Goal: Task Accomplishment & Management: Manage account settings

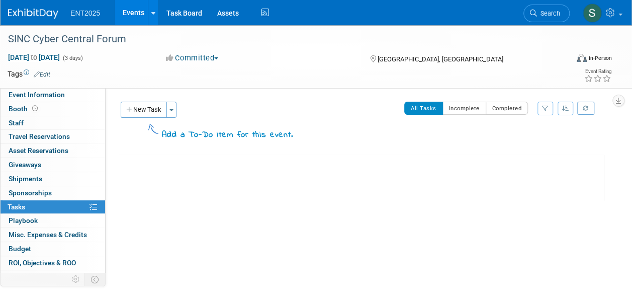
click at [139, 15] on link "Events" at bounding box center [133, 12] width 37 height 25
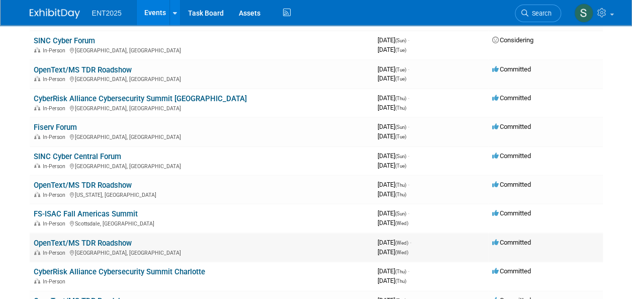
scroll to position [339, 0]
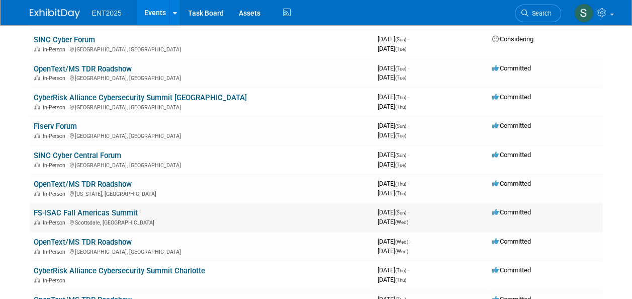
click at [96, 209] on link "FS-ISAC Fall Americas Summit" at bounding box center [86, 212] width 104 height 9
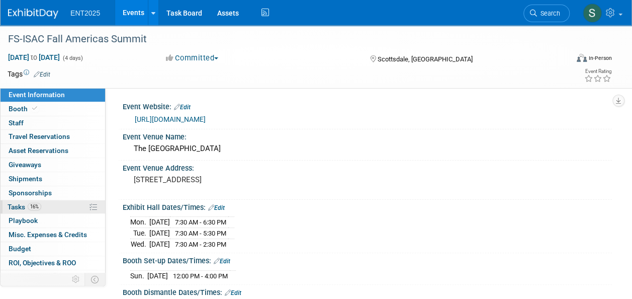
click at [22, 207] on span "Tasks 16%" at bounding box center [25, 207] width 34 height 8
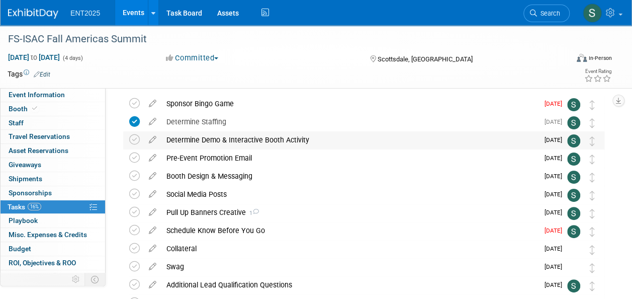
scroll to position [36, 0]
click at [152, 104] on icon at bounding box center [153, 100] width 18 height 13
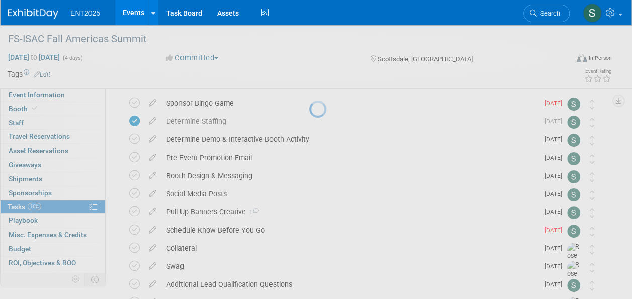
select select "7"
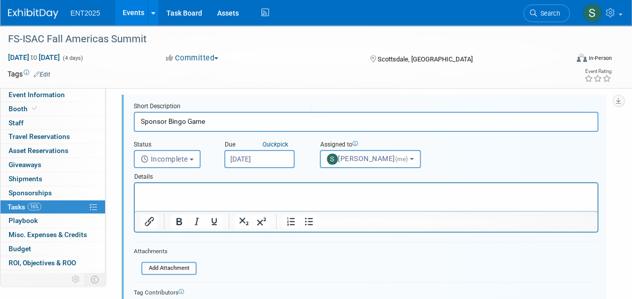
scroll to position [0, 0]
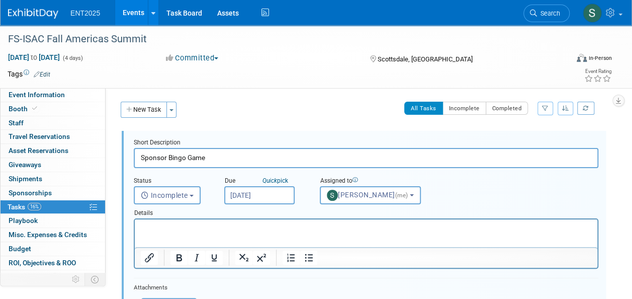
click at [273, 195] on input "Aug 25, 2025" at bounding box center [259, 195] width 70 height 18
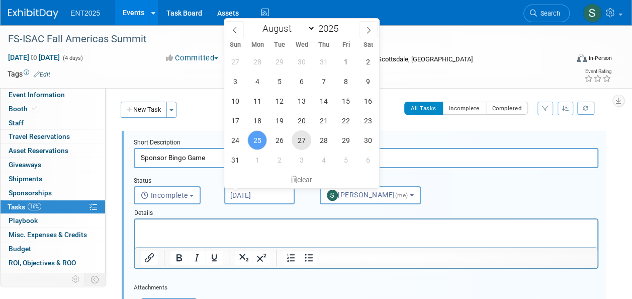
click at [303, 139] on span "27" at bounding box center [302, 140] width 20 height 20
type input "Aug 27, 2025"
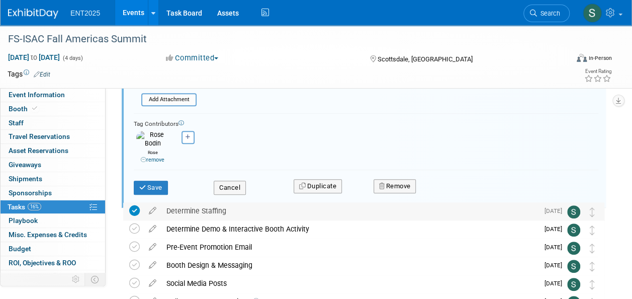
scroll to position [203, 0]
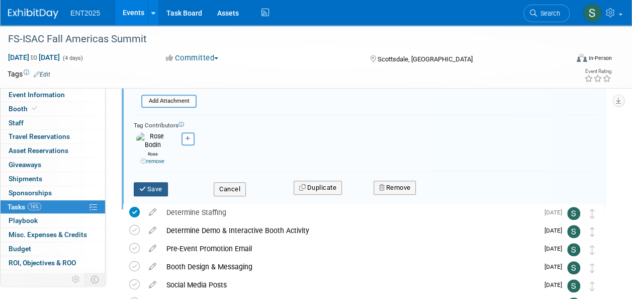
click at [145, 185] on icon "submit" at bounding box center [143, 188] width 8 height 7
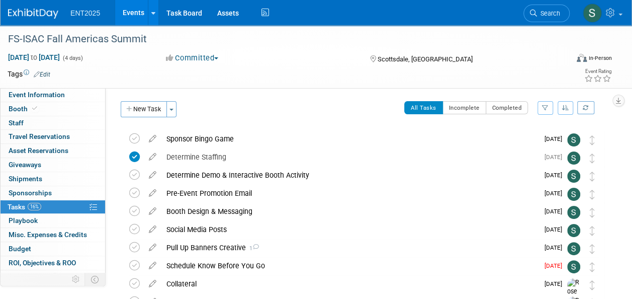
scroll to position [0, 0]
click at [222, 265] on div "Schedule Know Before You Go" at bounding box center [349, 265] width 377 height 17
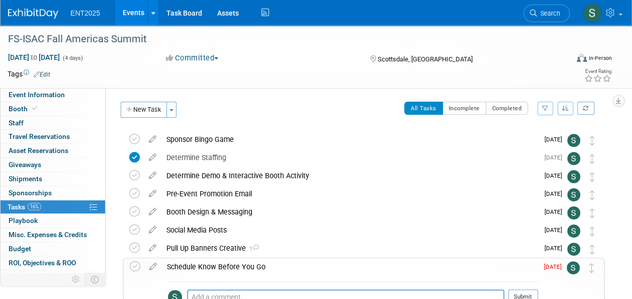
click at [152, 266] on icon at bounding box center [153, 264] width 18 height 13
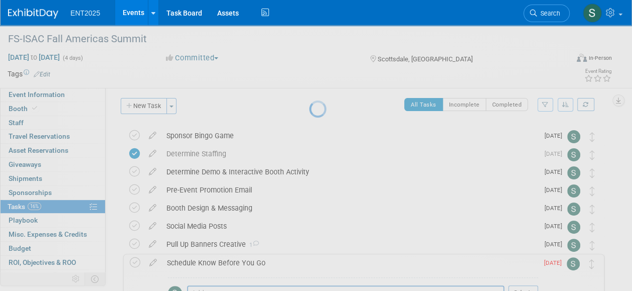
select select "7"
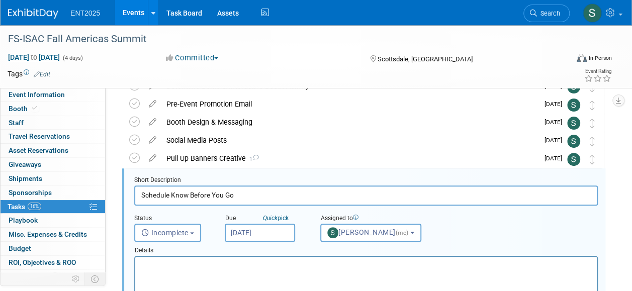
scroll to position [110, 0]
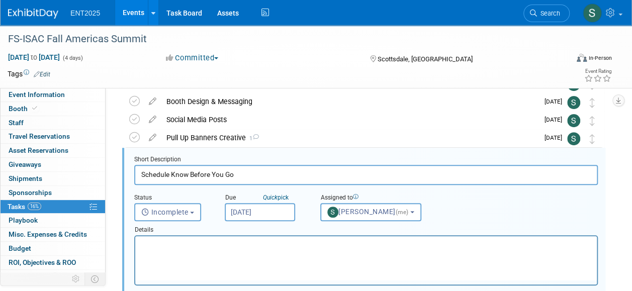
click at [250, 215] on input "Aug 25, 2025" at bounding box center [260, 212] width 70 height 18
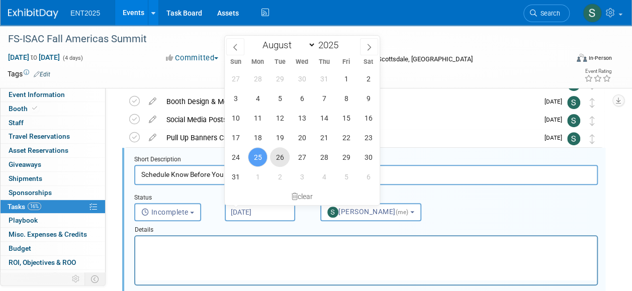
click at [282, 158] on span "26" at bounding box center [280, 157] width 20 height 20
type input "Aug 26, 2025"
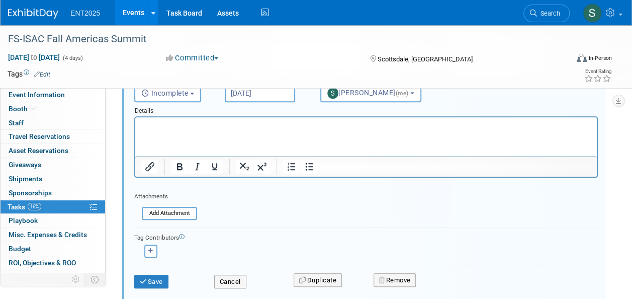
scroll to position [230, 0]
click at [140, 278] on icon "submit" at bounding box center [144, 280] width 8 height 7
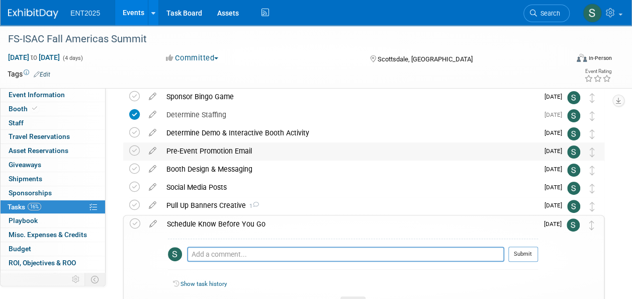
scroll to position [40, 0]
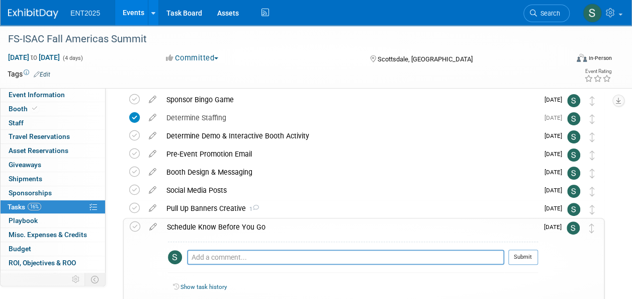
click at [233, 228] on div "Schedule Know Before You Go" at bounding box center [350, 226] width 376 height 17
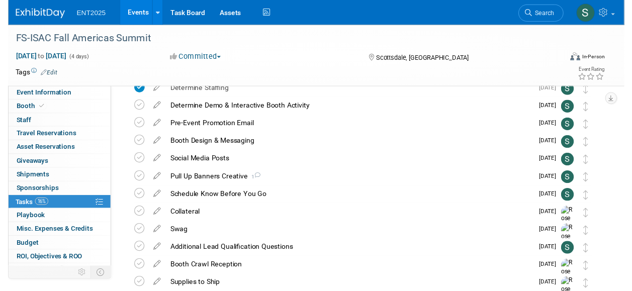
scroll to position [69, 0]
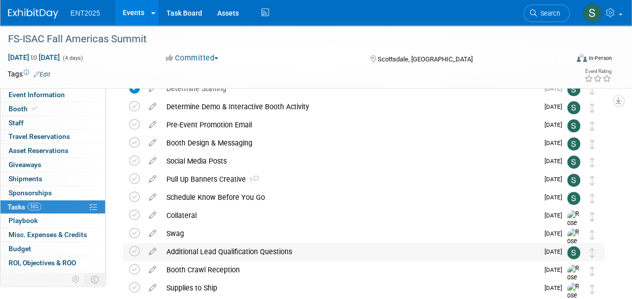
click at [242, 248] on div "Additional Lead Qualification Questions" at bounding box center [349, 251] width 377 height 17
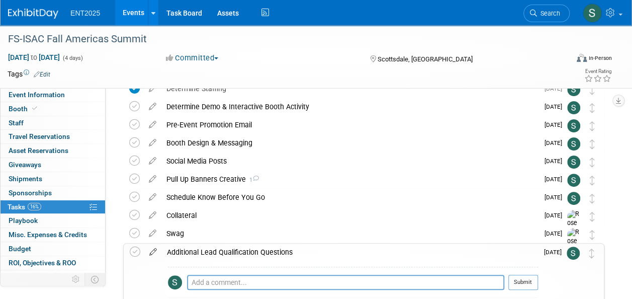
click at [152, 250] on icon at bounding box center [153, 249] width 18 height 13
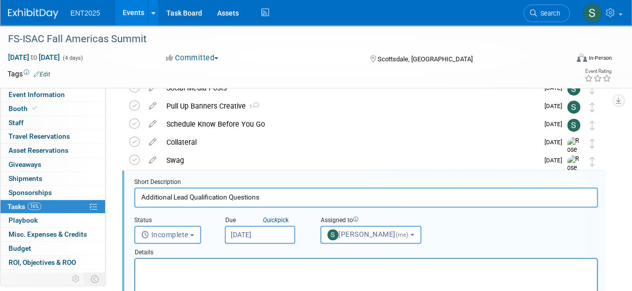
scroll to position [164, 0]
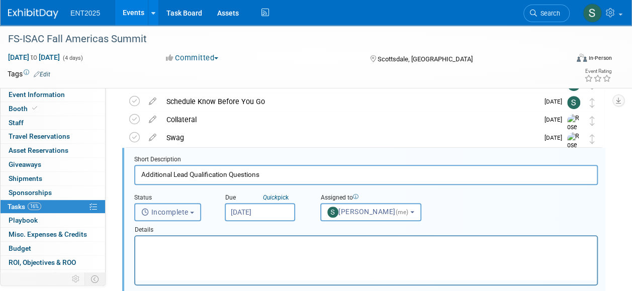
click at [192, 211] on button "Incomplete" at bounding box center [167, 212] width 67 height 18
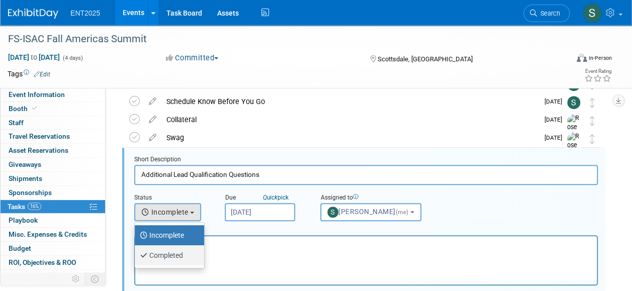
click at [184, 253] on label "Completed" at bounding box center [167, 255] width 54 height 16
click at [136, 253] on input "Completed" at bounding box center [133, 254] width 7 height 7
select select "3"
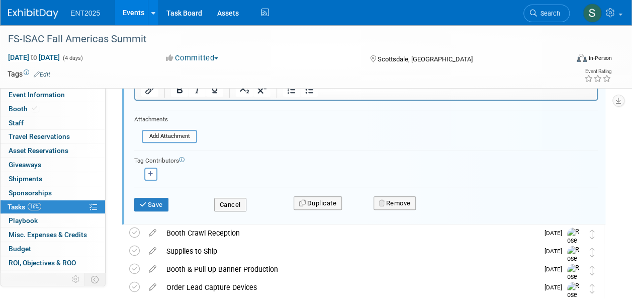
scroll to position [358, 0]
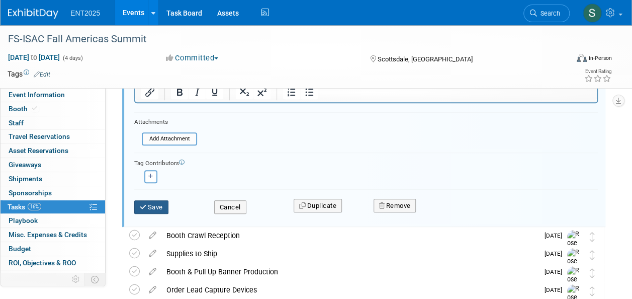
click at [143, 210] on button "Save" at bounding box center [151, 207] width 34 height 14
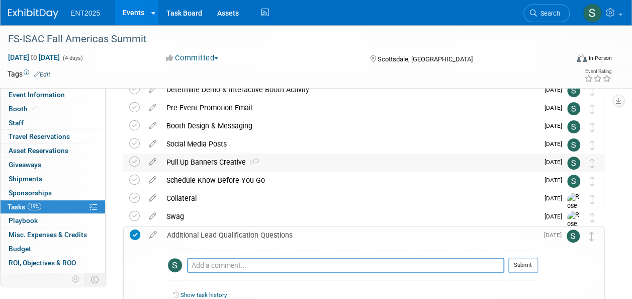
scroll to position [93, 0]
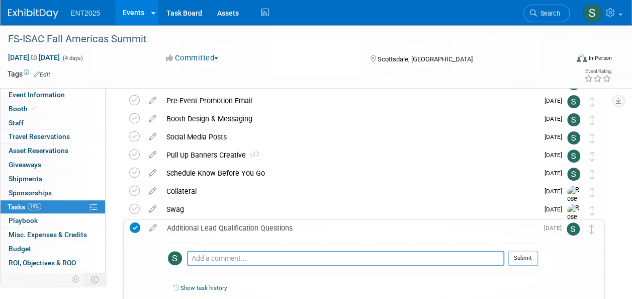
click at [234, 228] on div "Additional Lead Qualification Questions" at bounding box center [350, 227] width 376 height 17
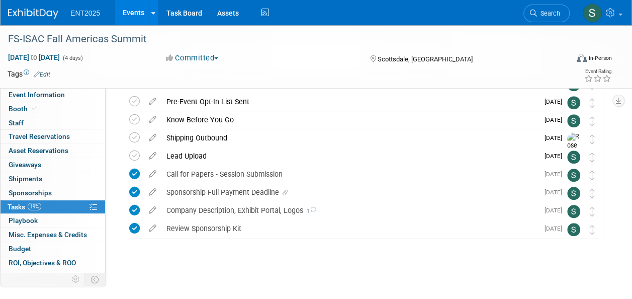
scroll to position [0, 0]
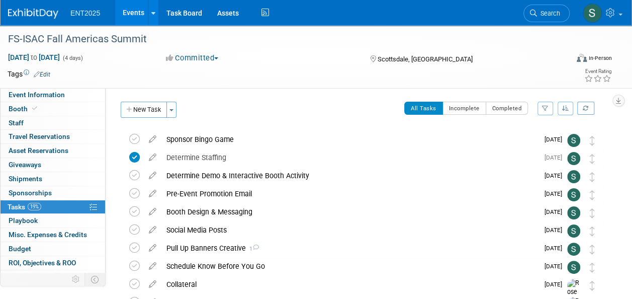
click at [125, 17] on link "Events" at bounding box center [133, 12] width 37 height 25
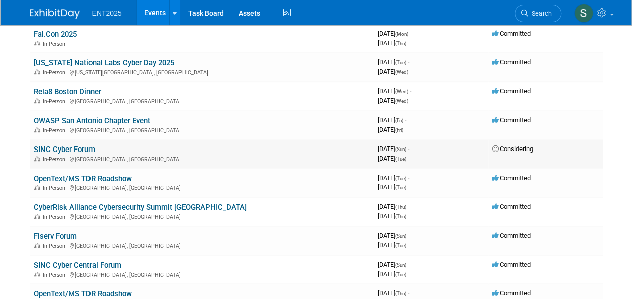
scroll to position [228, 0]
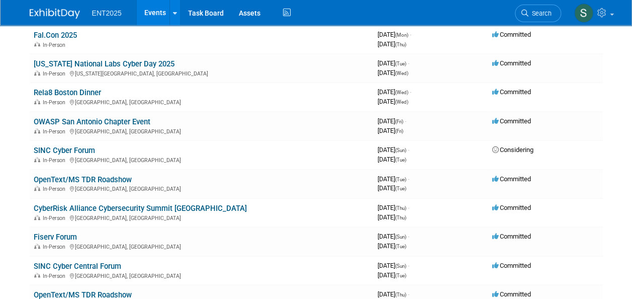
click at [117, 122] on link "OWASP San Antonio Chapter Event" at bounding box center [92, 121] width 117 height 9
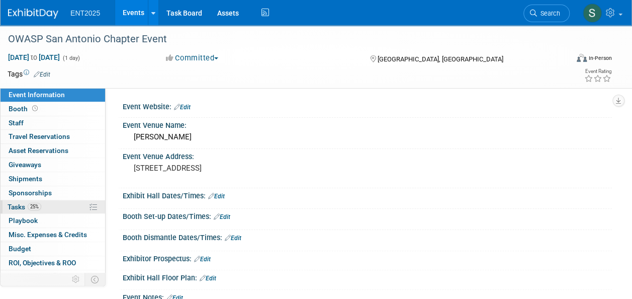
click at [23, 205] on span "Tasks 25%" at bounding box center [25, 207] width 34 height 8
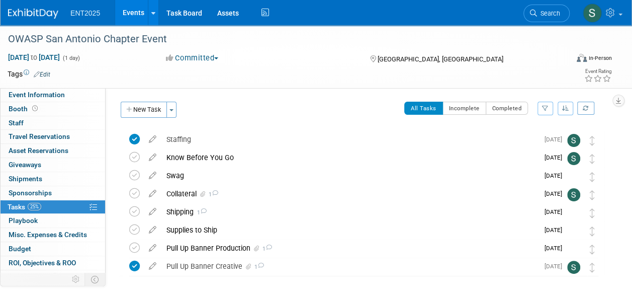
click at [129, 13] on link "Events" at bounding box center [133, 12] width 37 height 25
